Goal: Information Seeking & Learning: Understand process/instructions

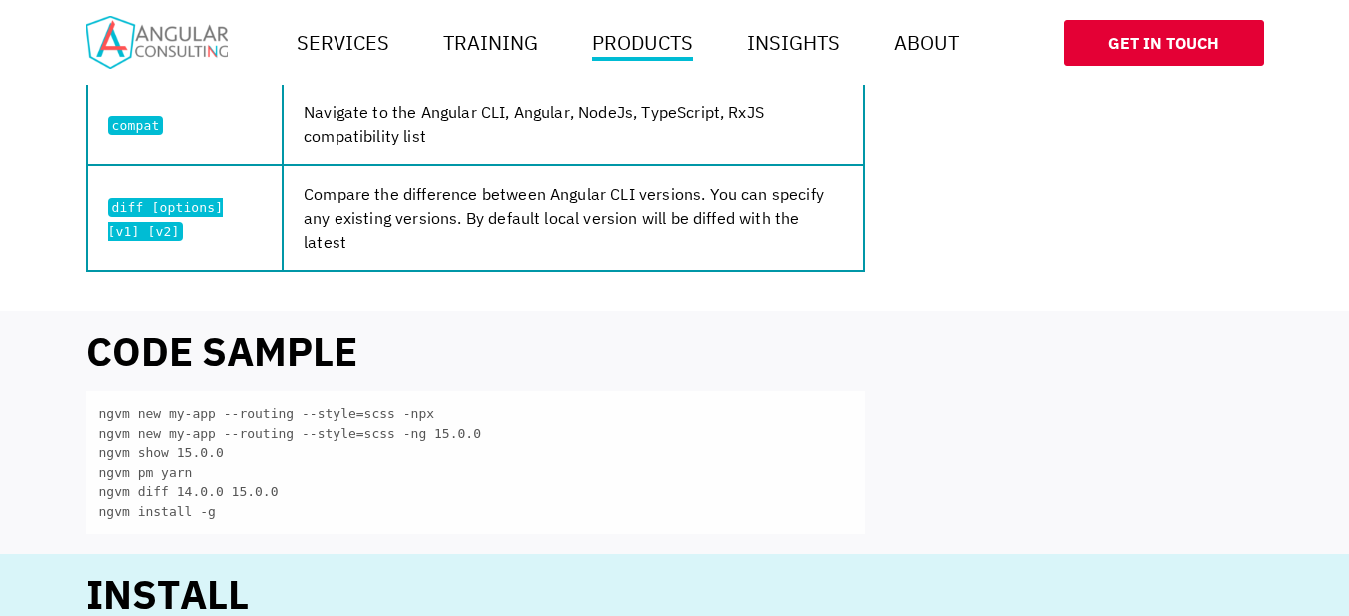
scroll to position [1698, 0]
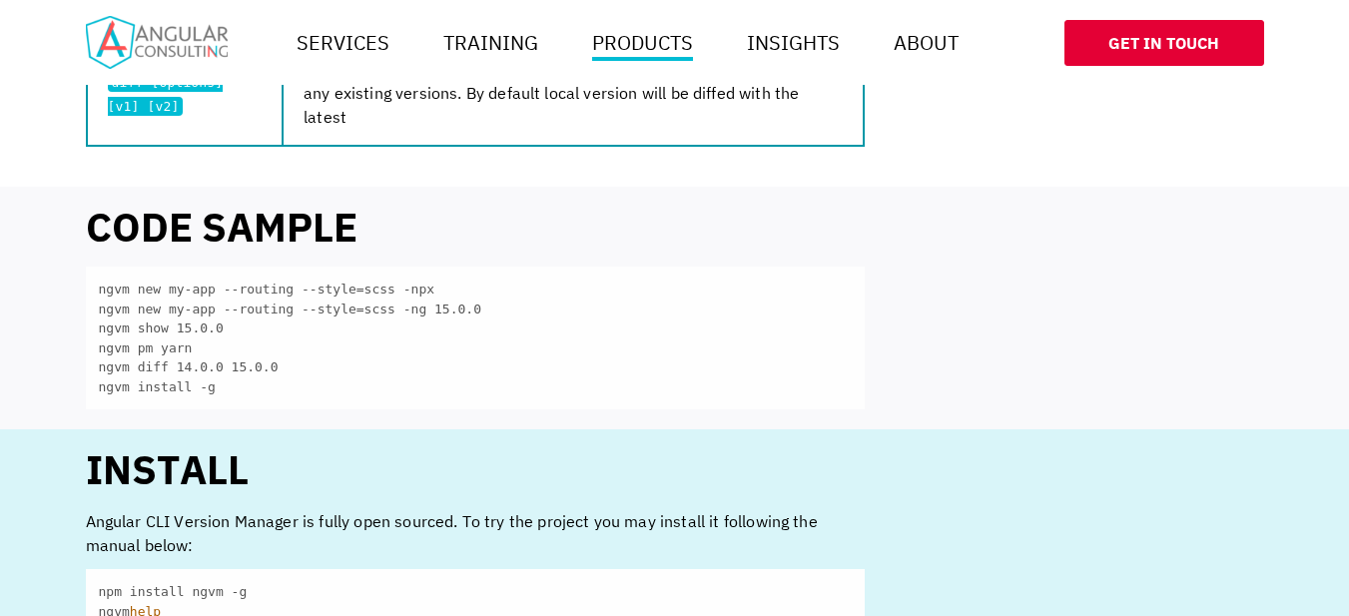
click at [150, 267] on code "ngvm new my-app --routing --style=scss -npx ngvm new my-app --routing --style=s…" at bounding box center [475, 338] width 779 height 143
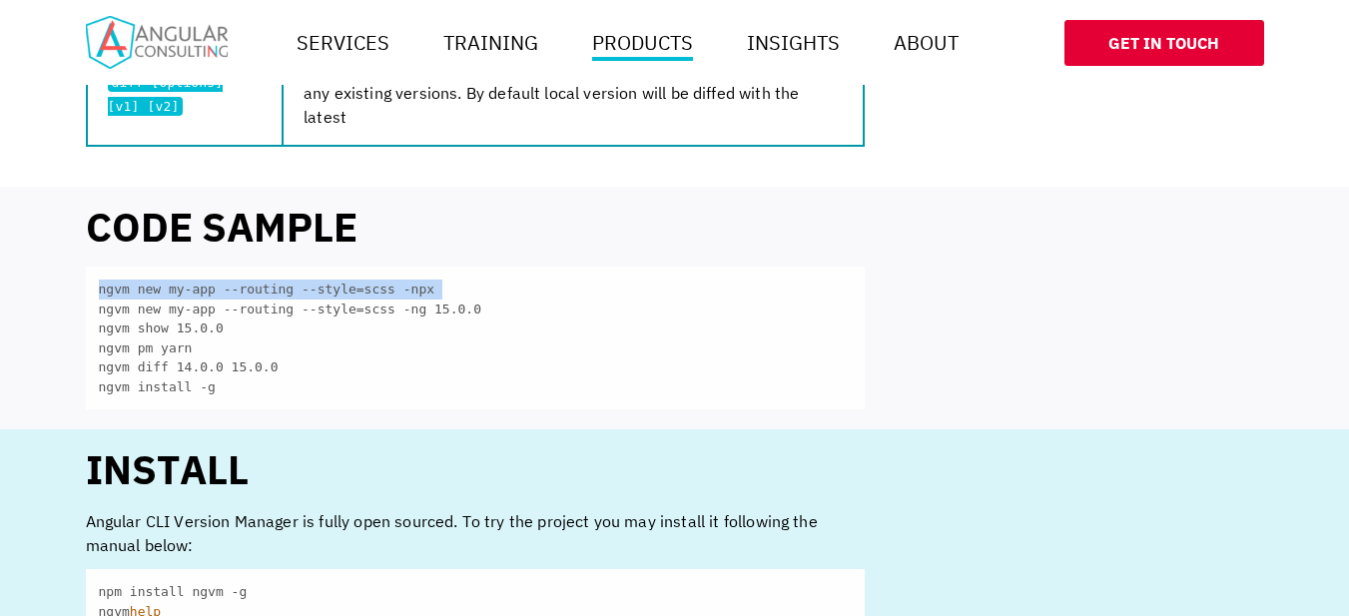
click at [150, 267] on code "ngvm new my-app --routing --style=scss -npx ngvm new my-app --routing --style=s…" at bounding box center [475, 338] width 779 height 143
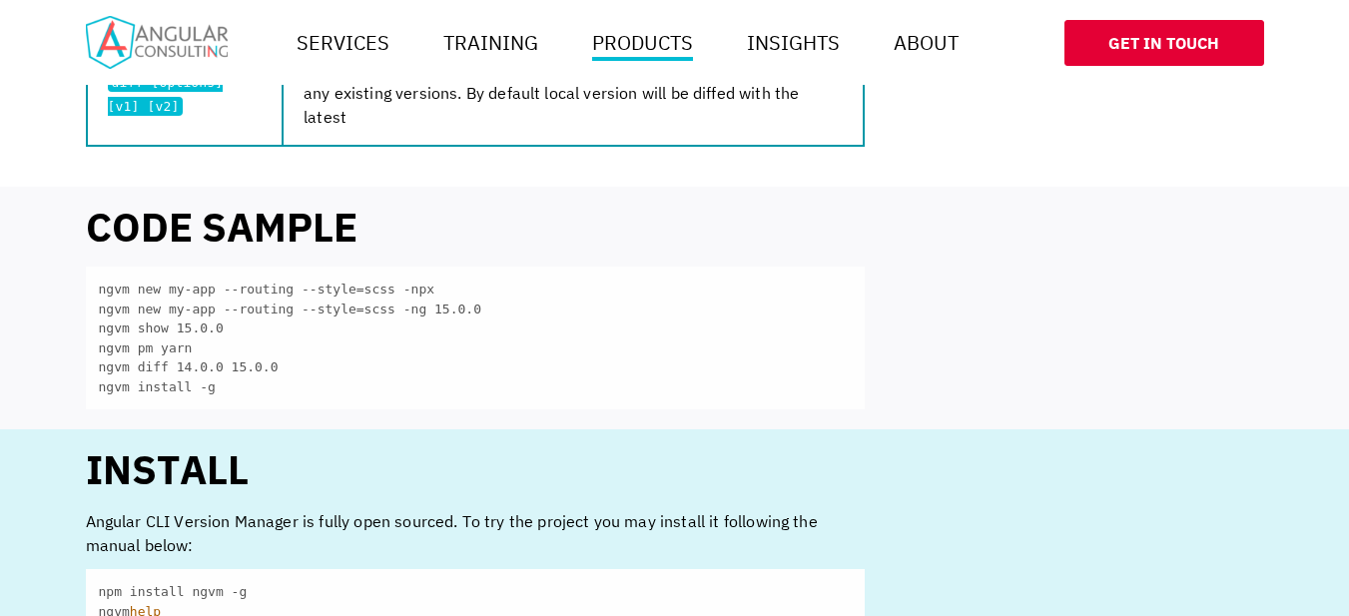
click at [231, 280] on code "ngvm new my-app --routing --style=scss -npx ngvm new my-app --routing --style=s…" at bounding box center [475, 338] width 779 height 143
click at [155, 280] on code "ngvm new my-app --routing --style=scss -npx ngvm new my-app --routing --style=s…" at bounding box center [475, 338] width 779 height 143
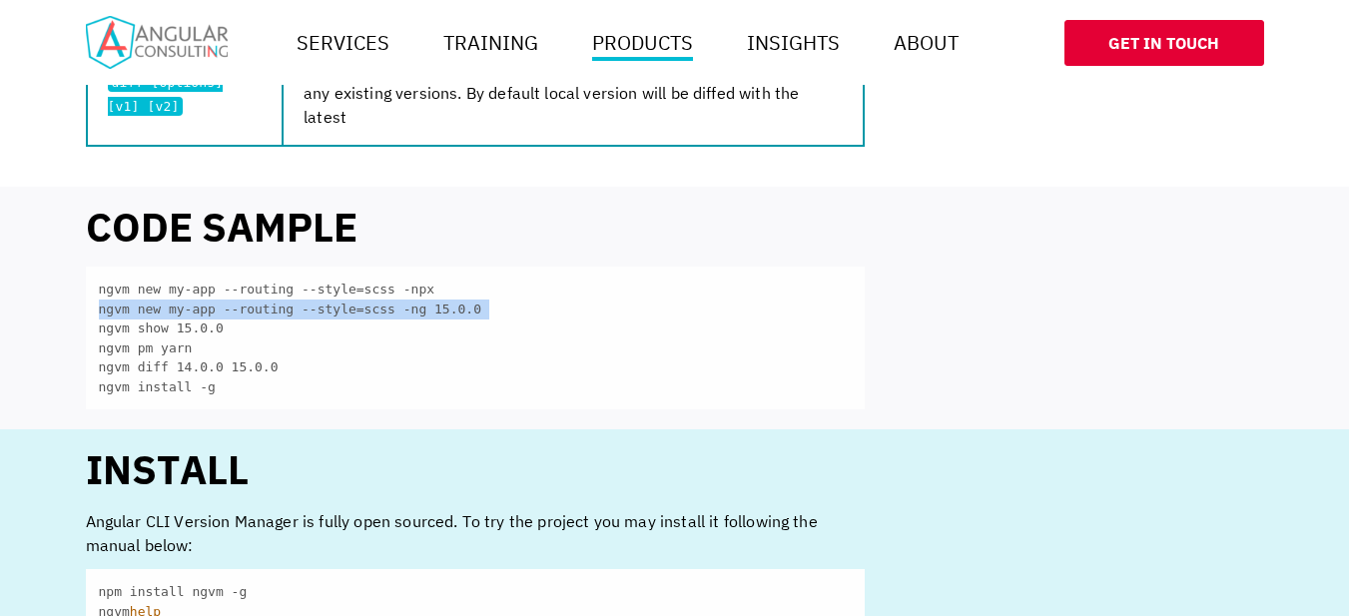
click at [155, 280] on code "ngvm new my-app --routing --style=scss -npx ngvm new my-app --routing --style=s…" at bounding box center [475, 338] width 779 height 143
click at [157, 268] on code "ngvm new my-app --routing --style=scss -npx ngvm new my-app --routing --style=s…" at bounding box center [475, 338] width 779 height 143
click at [150, 286] on code "ngvm new my-app --routing --style=scss -npx ngvm new my-app --routing --style=s…" at bounding box center [475, 338] width 779 height 143
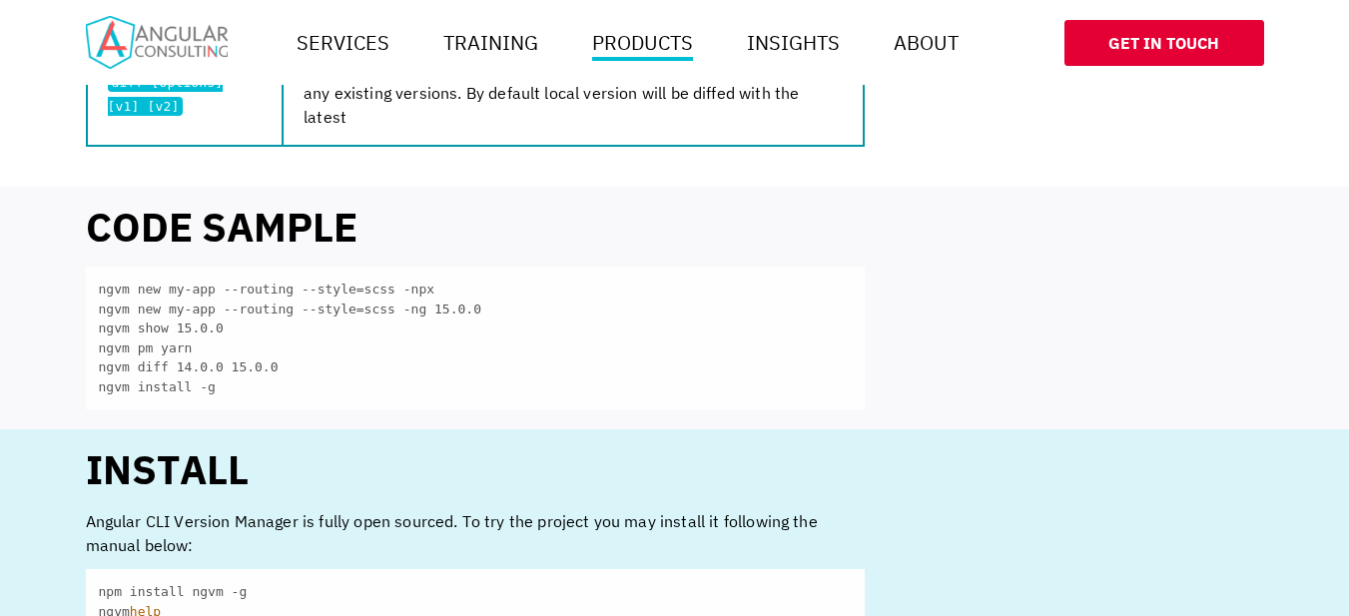
click at [150, 310] on code "ngvm new my-app --routing --style=scss -npx ngvm new my-app --routing --style=s…" at bounding box center [475, 338] width 779 height 143
click at [166, 332] on code "ngvm new my-app --routing --style=scss -npx ngvm new my-app --routing --style=s…" at bounding box center [475, 338] width 779 height 143
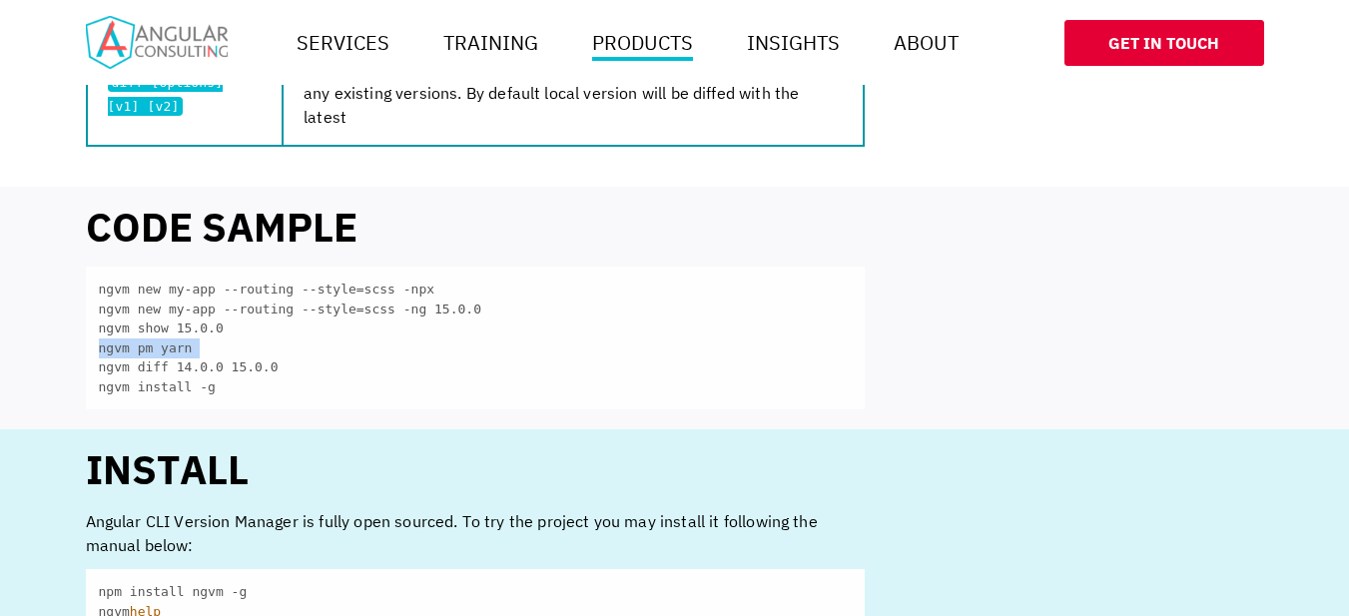
click at [166, 332] on code "ngvm new my-app --routing --style=scss -npx ngvm new my-app --routing --style=s…" at bounding box center [475, 338] width 779 height 143
click at [169, 346] on code "ngvm new my-app --routing --style=scss -npx ngvm new my-app --routing --style=s…" at bounding box center [475, 338] width 779 height 143
click at [197, 267] on code "ngvm new my-app --routing --style=scss -npx ngvm new my-app --routing --style=s…" at bounding box center [475, 338] width 779 height 143
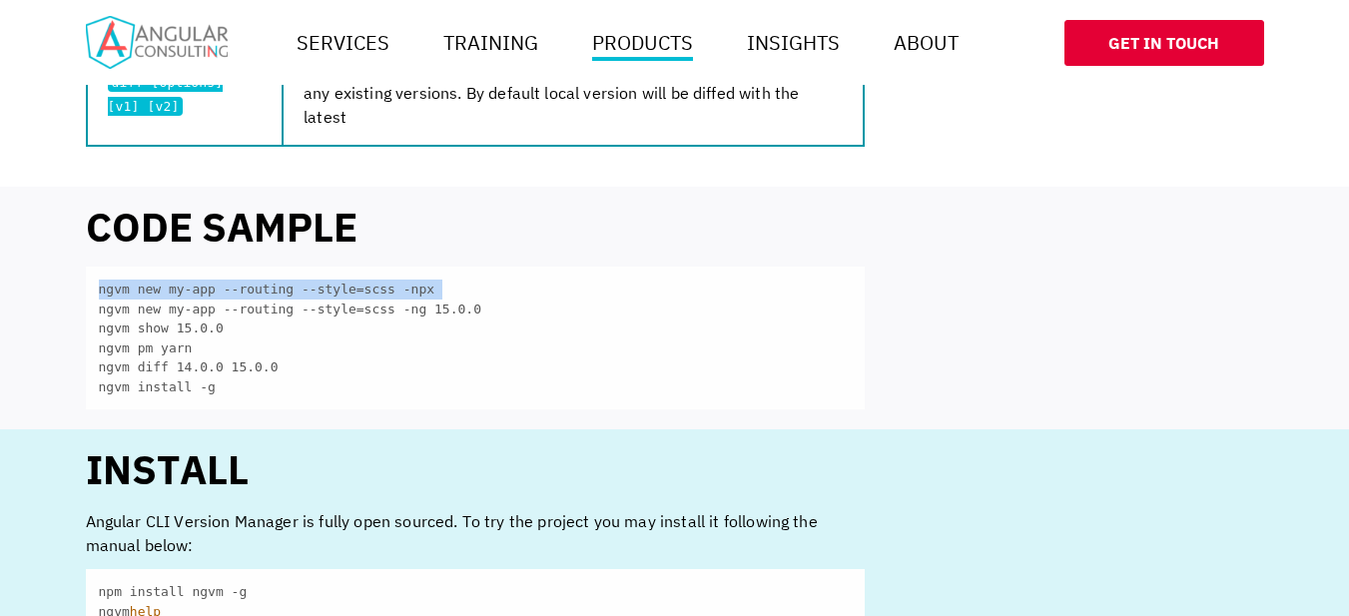
click at [197, 267] on code "ngvm new my-app --routing --style=scss -npx ngvm new my-app --routing --style=s…" at bounding box center [475, 338] width 779 height 143
click at [184, 267] on code "ngvm new my-app --routing --style=scss -npx ngvm new my-app --routing --style=s…" at bounding box center [475, 338] width 779 height 143
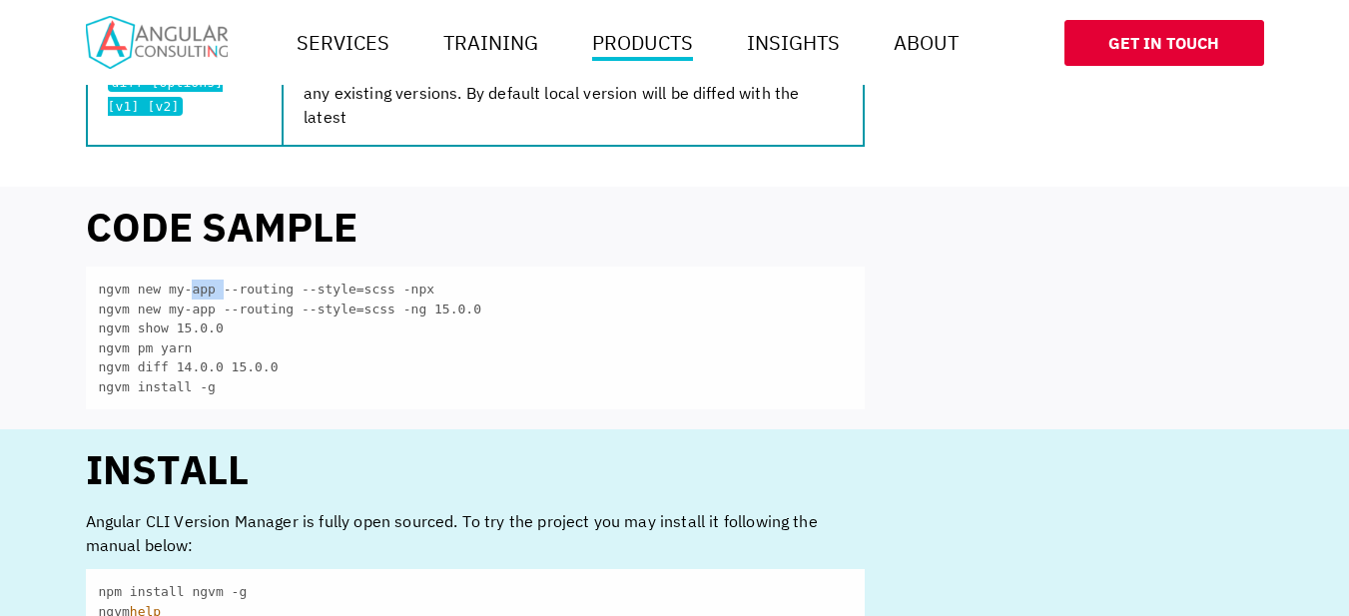
click at [184, 267] on code "ngvm new my-app --routing --style=scss -npx ngvm new my-app --routing --style=s…" at bounding box center [475, 338] width 779 height 143
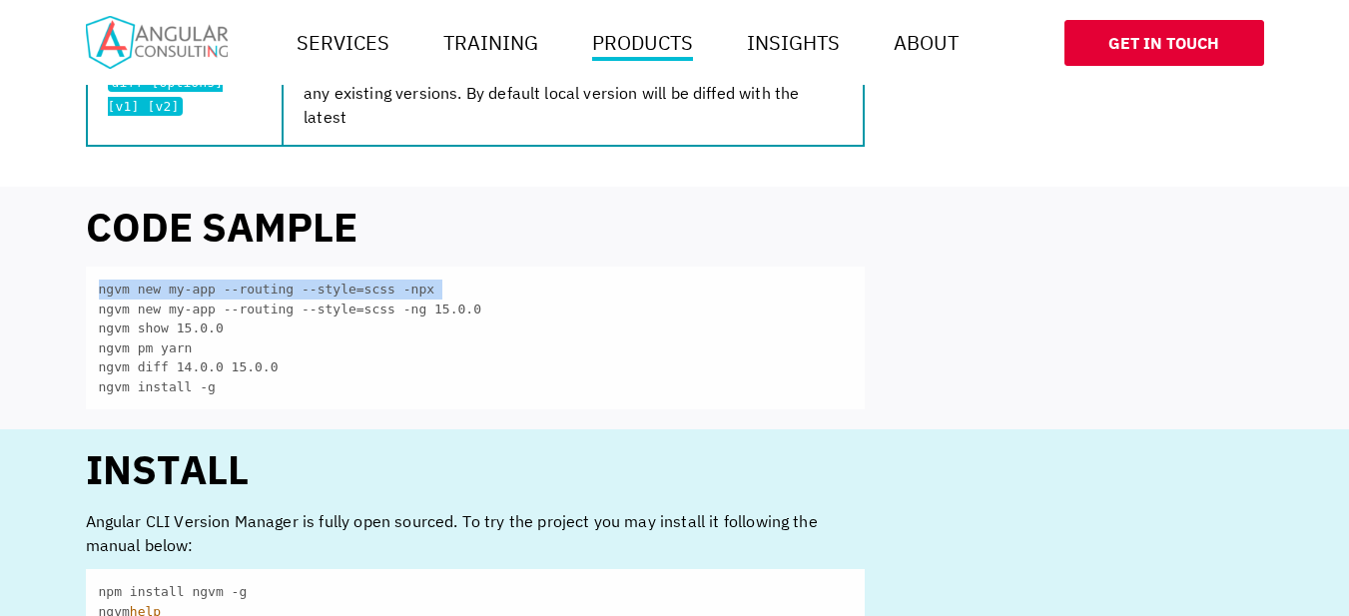
click at [184, 267] on code "ngvm new my-app --routing --style=scss -npx ngvm new my-app --routing --style=s…" at bounding box center [475, 338] width 779 height 143
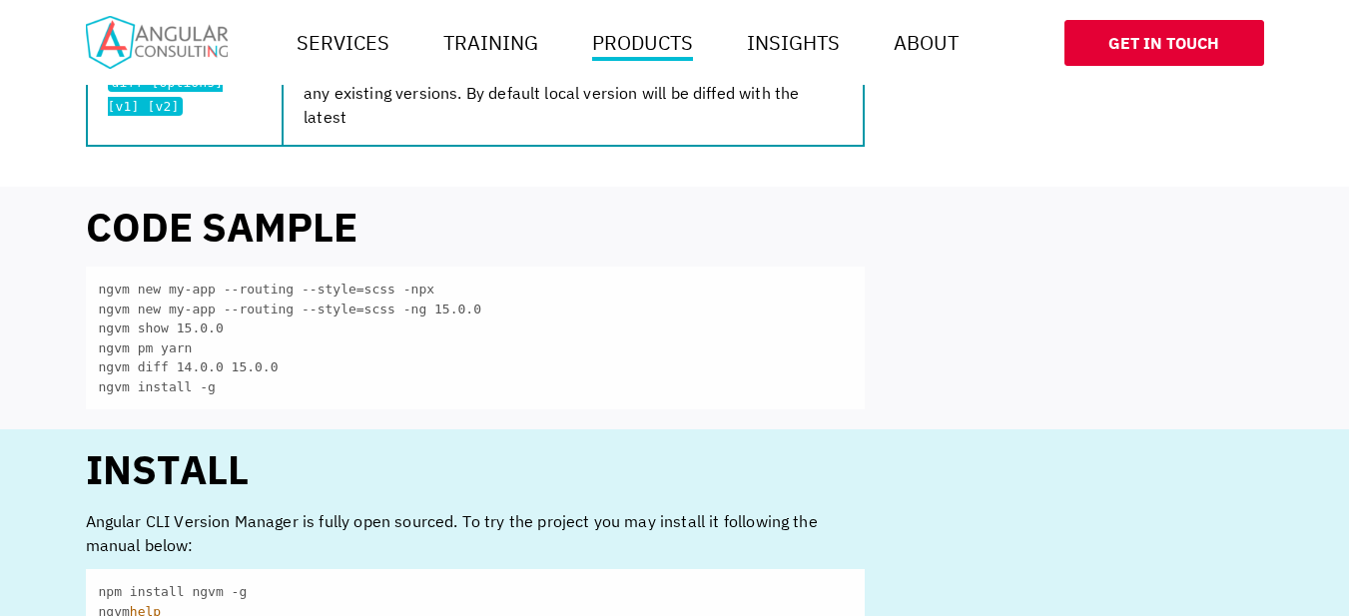
click at [173, 291] on code "ngvm new my-app --routing --style=scss -npx ngvm new my-app --routing --style=s…" at bounding box center [475, 338] width 779 height 143
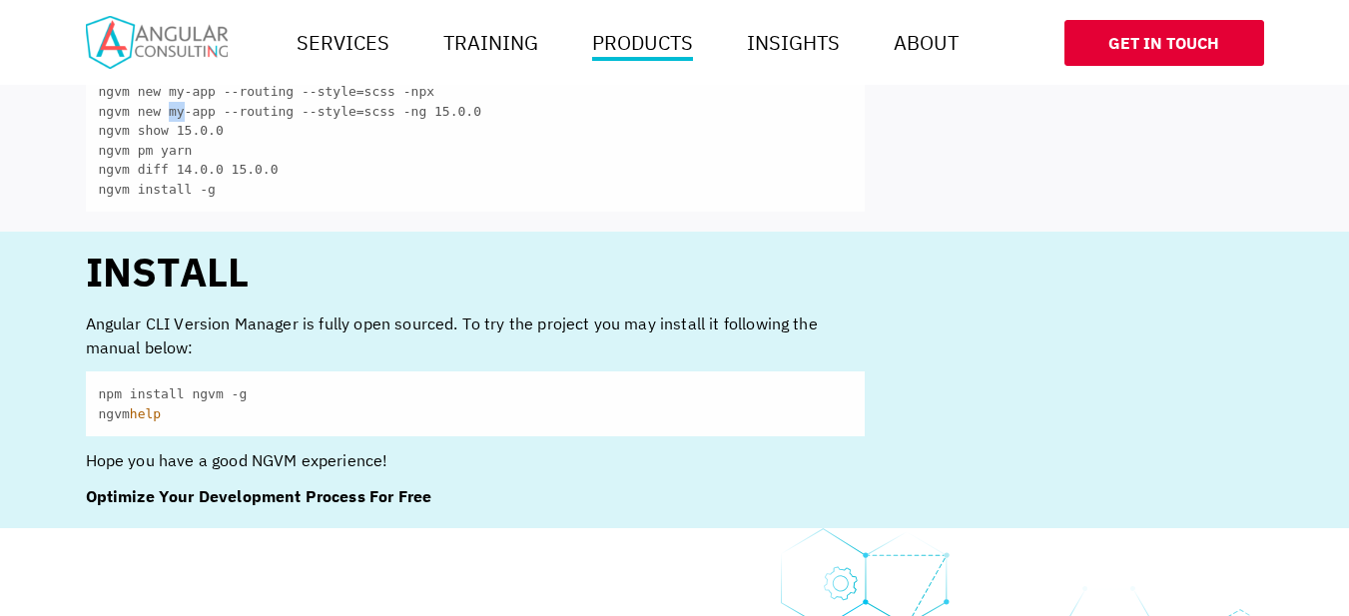
scroll to position [1898, 0]
click at [148, 370] on code "npm install ngvm -g ngvm help" at bounding box center [475, 402] width 779 height 65
copy code "npm install ngvm -g"
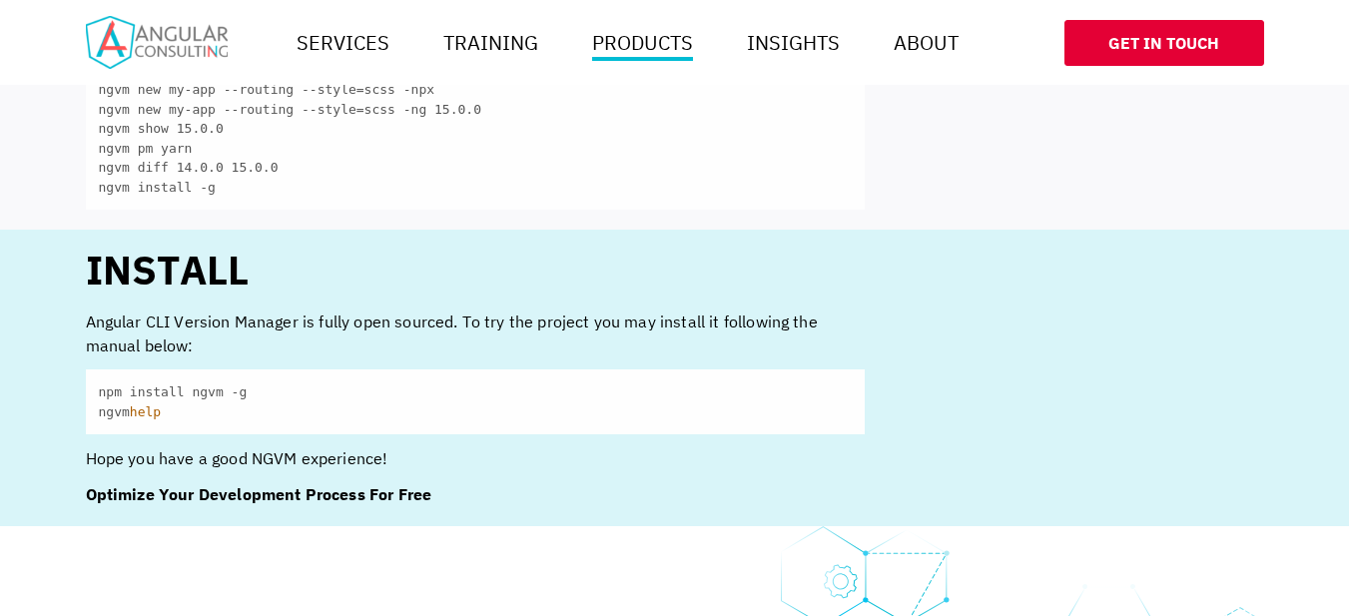
click at [491, 492] on section "Install Angular CLI Version Manager is fully open sourced. To try the project y…" at bounding box center [674, 378] width 1349 height 297
